Goal: Check status: Check status

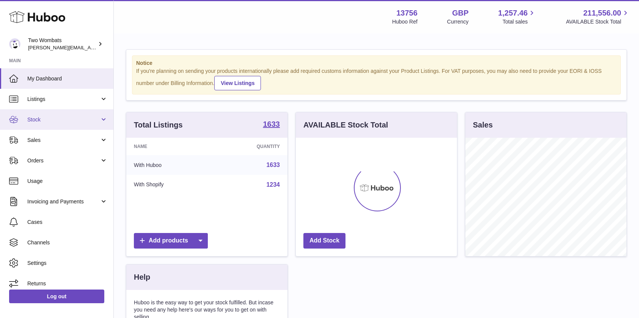
scroll to position [118, 161]
click at [99, 116] on link "Stock" at bounding box center [56, 119] width 113 height 20
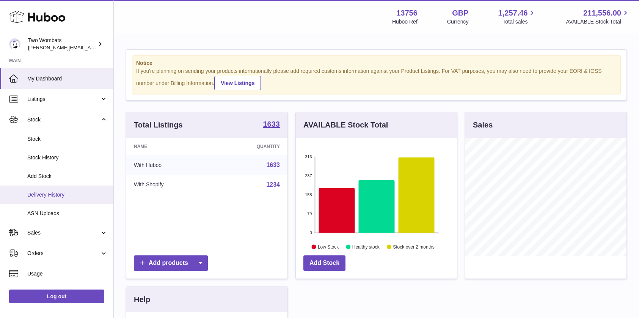
click at [68, 200] on link "Delivery History" at bounding box center [56, 194] width 113 height 19
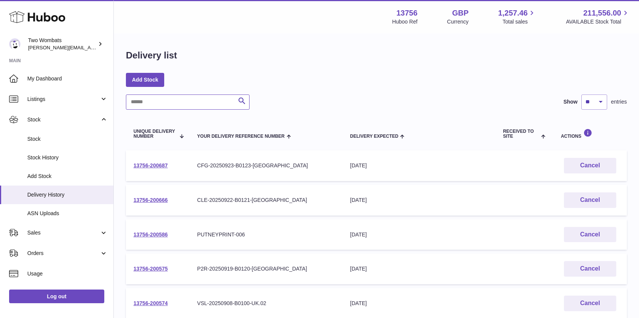
click at [164, 102] on input "text" at bounding box center [188, 101] width 124 height 15
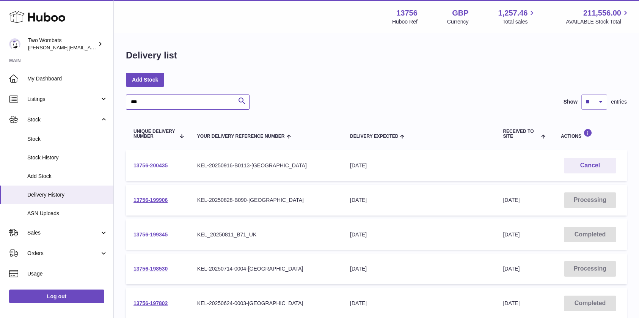
type input "***"
click at [152, 163] on link "13756-200435" at bounding box center [150, 165] width 34 height 6
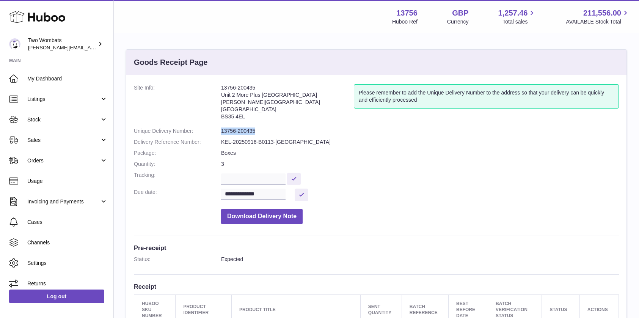
drag, startPoint x: 256, startPoint y: 130, endPoint x: 221, endPoint y: 129, distance: 34.5
click at [221, 129] on dd "13756-200435" at bounding box center [420, 130] width 398 height 7
copy dd "13756-200435"
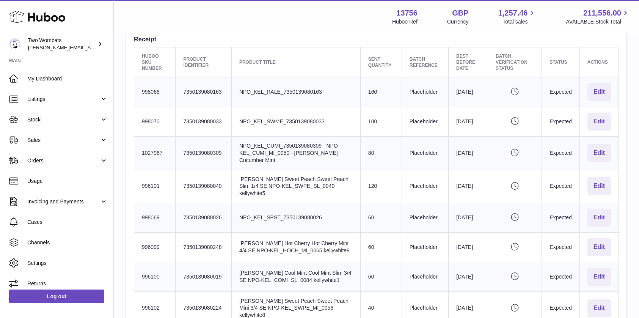
scroll to position [247, 0]
click at [105, 117] on link "Stock" at bounding box center [56, 119] width 113 height 20
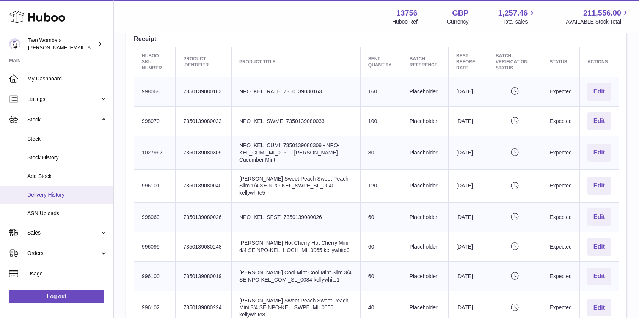
click at [67, 189] on link "Delivery History" at bounding box center [56, 194] width 113 height 19
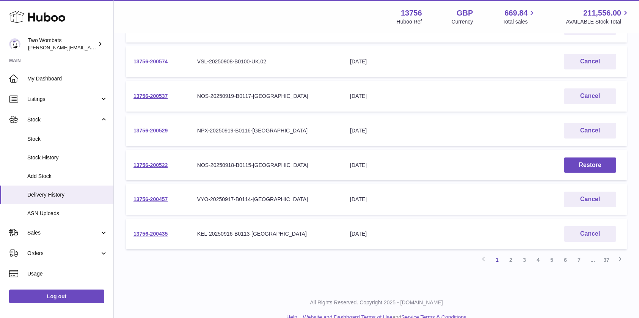
scroll to position [242, 0]
click at [512, 260] on link "2" at bounding box center [511, 259] width 14 height 14
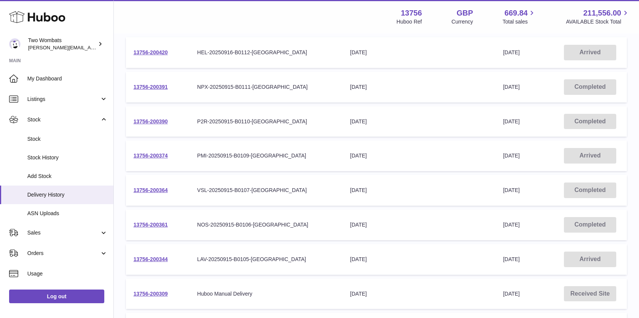
scroll to position [113, 0]
click at [161, 261] on link "13756-200344" at bounding box center [150, 259] width 34 height 6
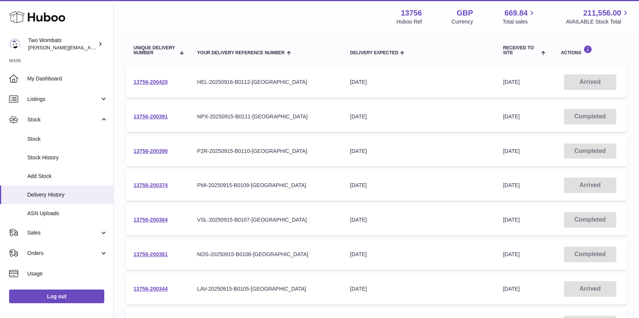
click at [154, 78] on td "13756-200420" at bounding box center [158, 82] width 64 height 31
click at [158, 81] on link "13756-200420" at bounding box center [150, 82] width 34 height 6
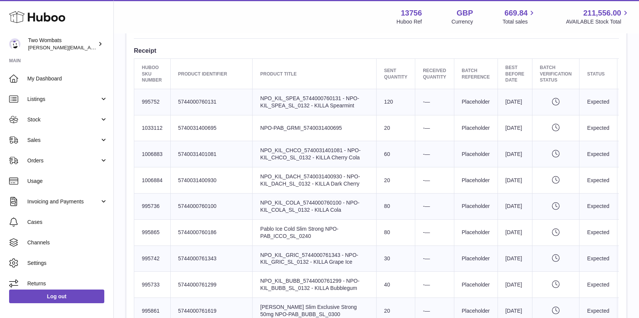
scroll to position [274, 0]
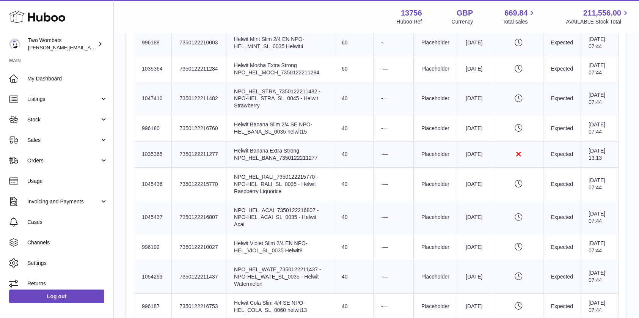
scroll to position [459, 0]
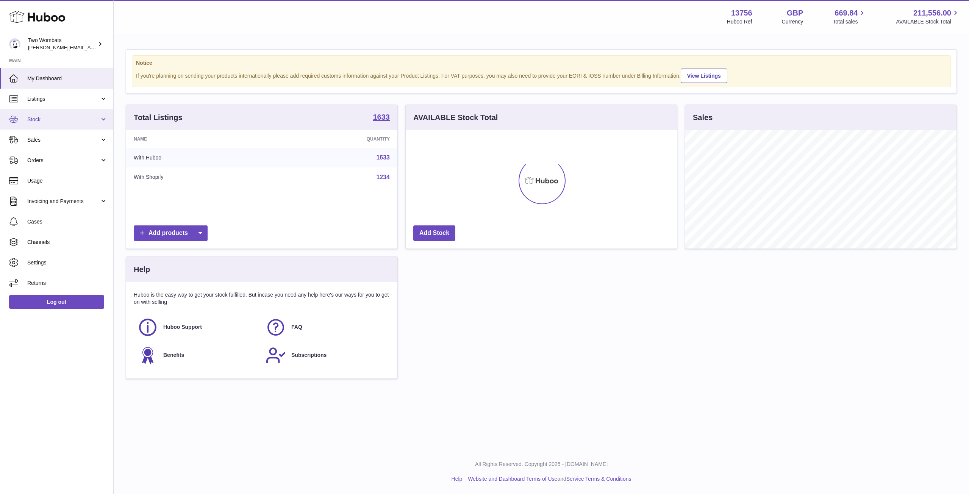
scroll to position [118, 271]
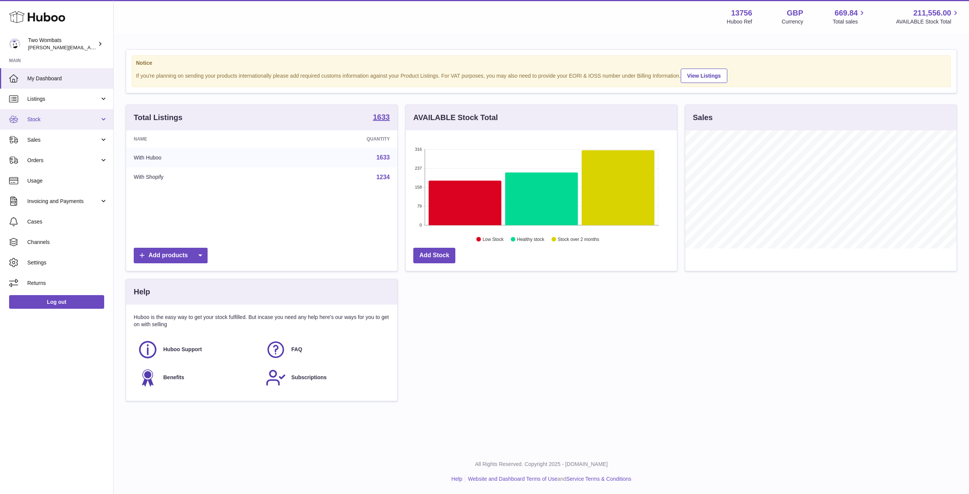
click at [103, 123] on link "Stock" at bounding box center [56, 119] width 113 height 20
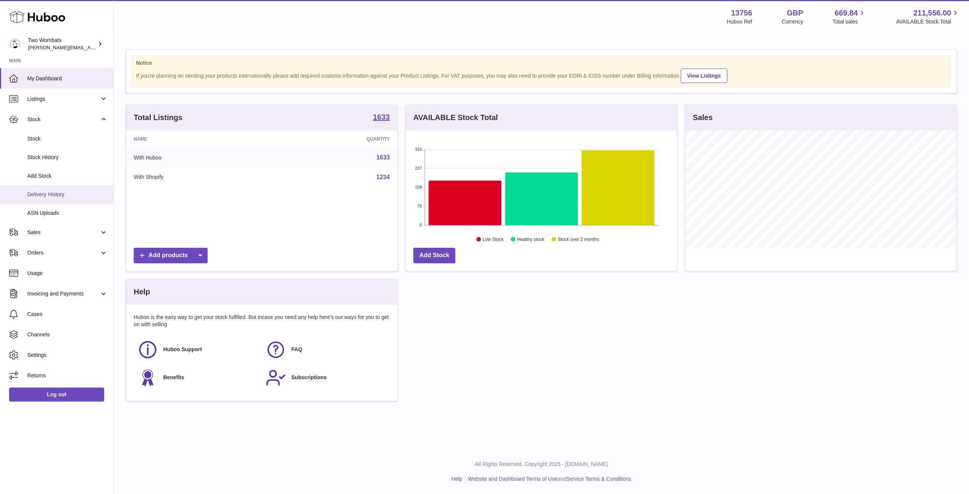
click at [66, 191] on span "Delivery History" at bounding box center [67, 194] width 80 height 7
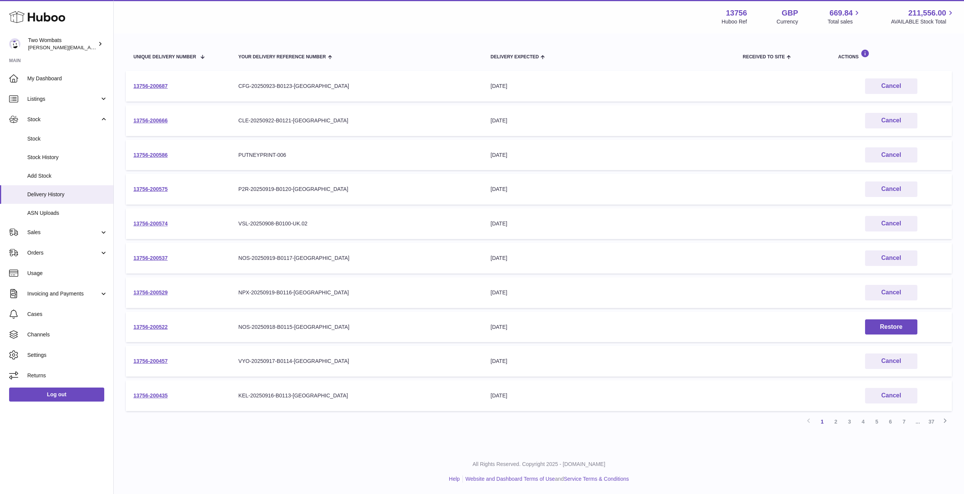
scroll to position [79, 0]
click at [840, 422] on link "2" at bounding box center [836, 422] width 14 height 14
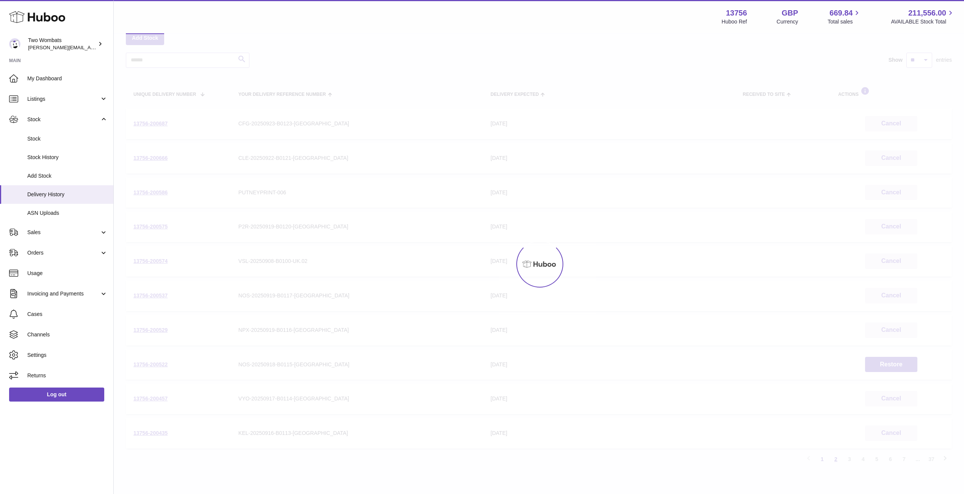
scroll to position [34, 0]
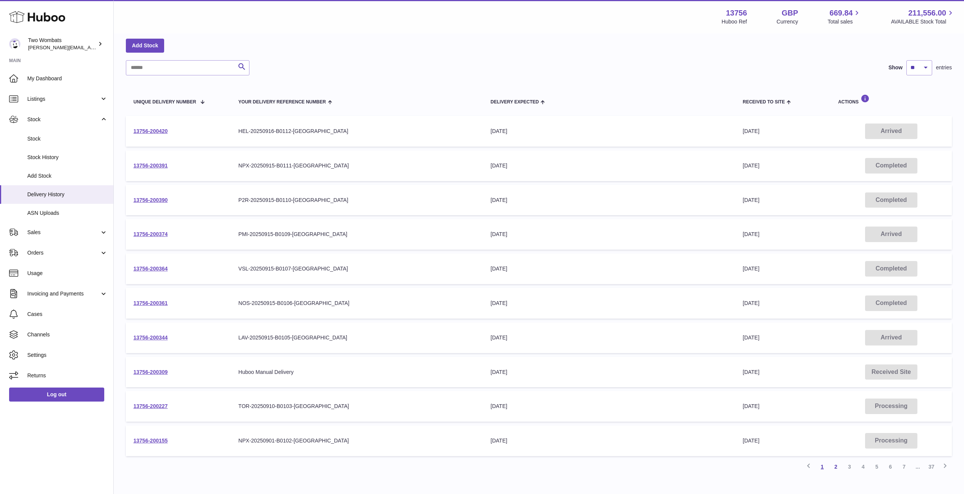
click at [825, 467] on link "1" at bounding box center [822, 467] width 14 height 14
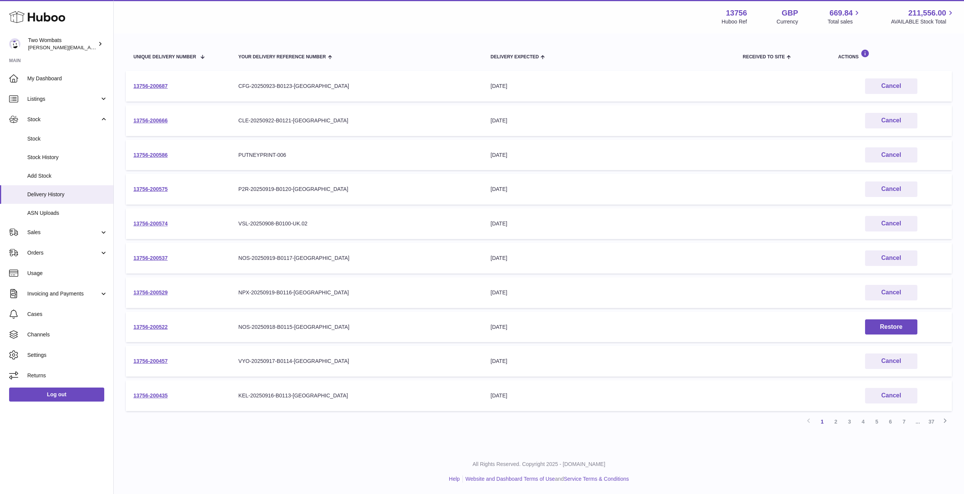
scroll to position [78, 0]
